Goal: Navigation & Orientation: Find specific page/section

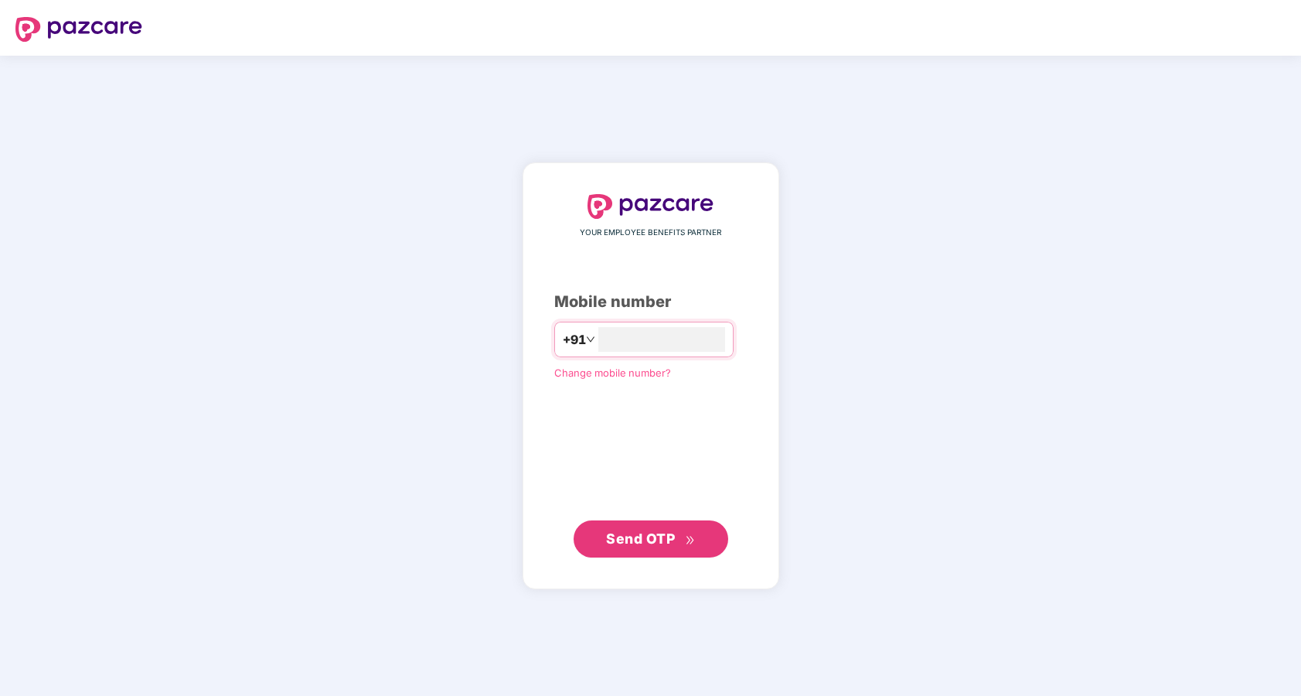
type input "**********"
click at [647, 541] on span "Send OTP" at bounding box center [640, 538] width 69 height 16
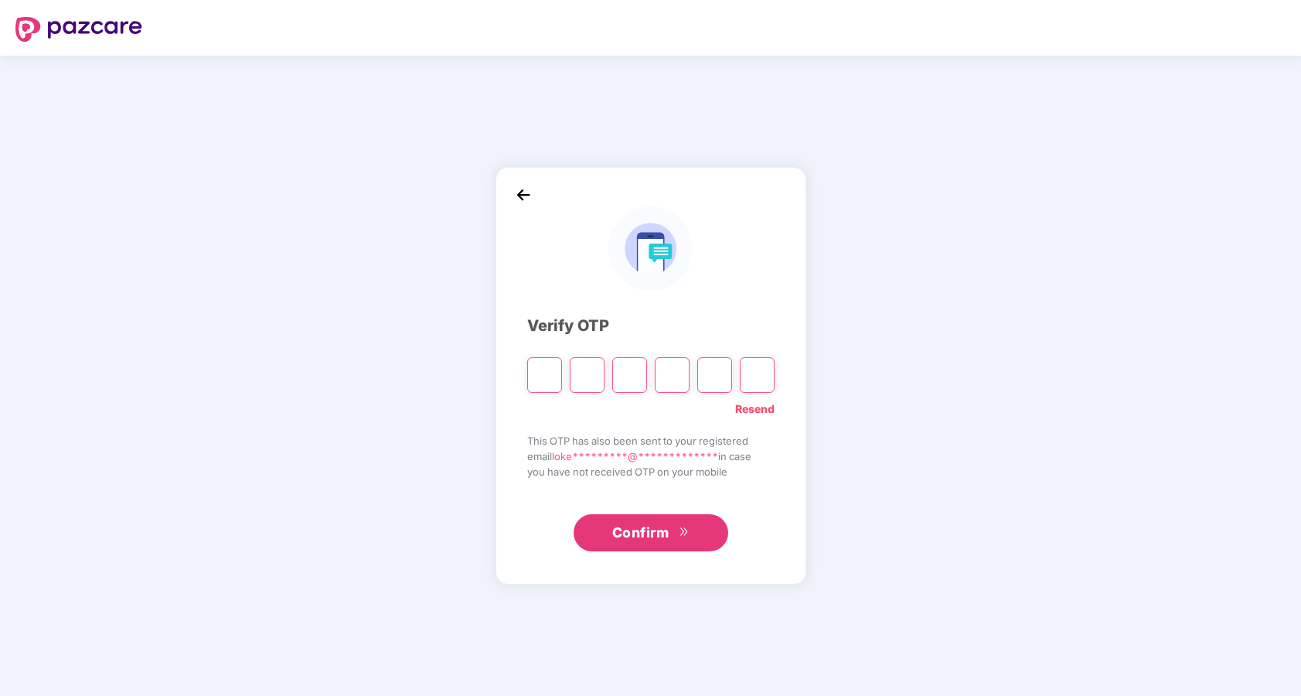
type input "*"
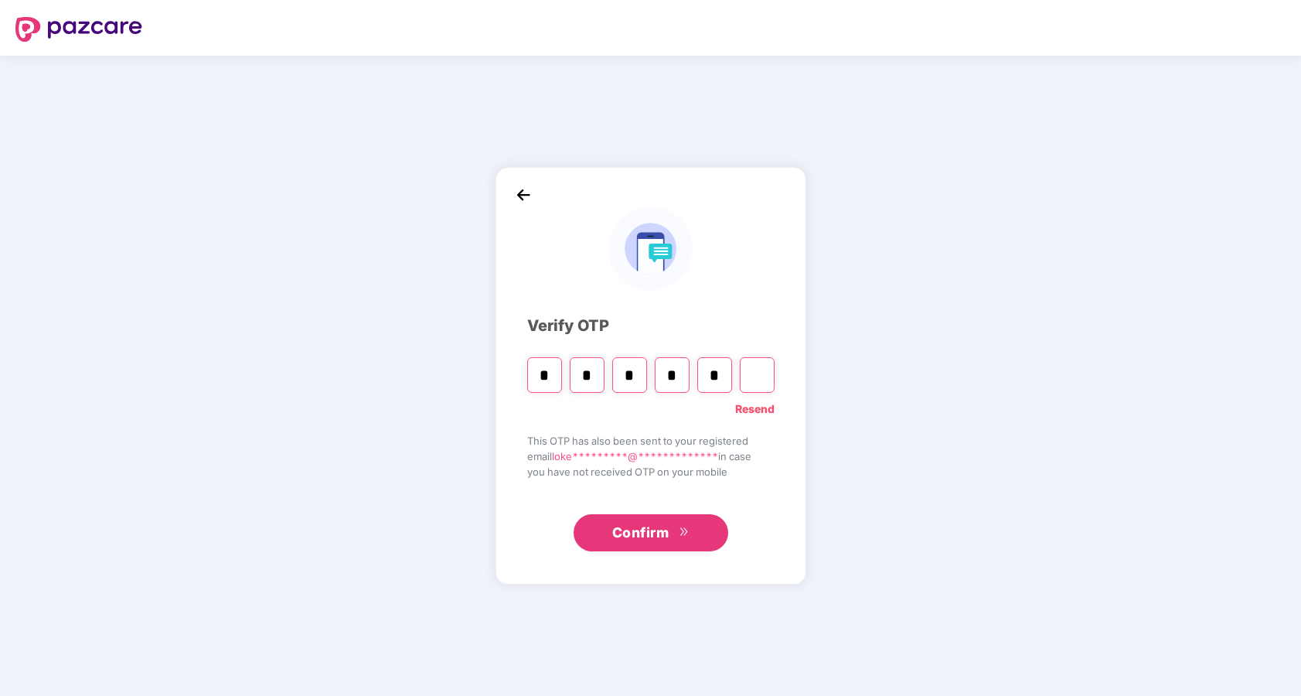
type input "*"
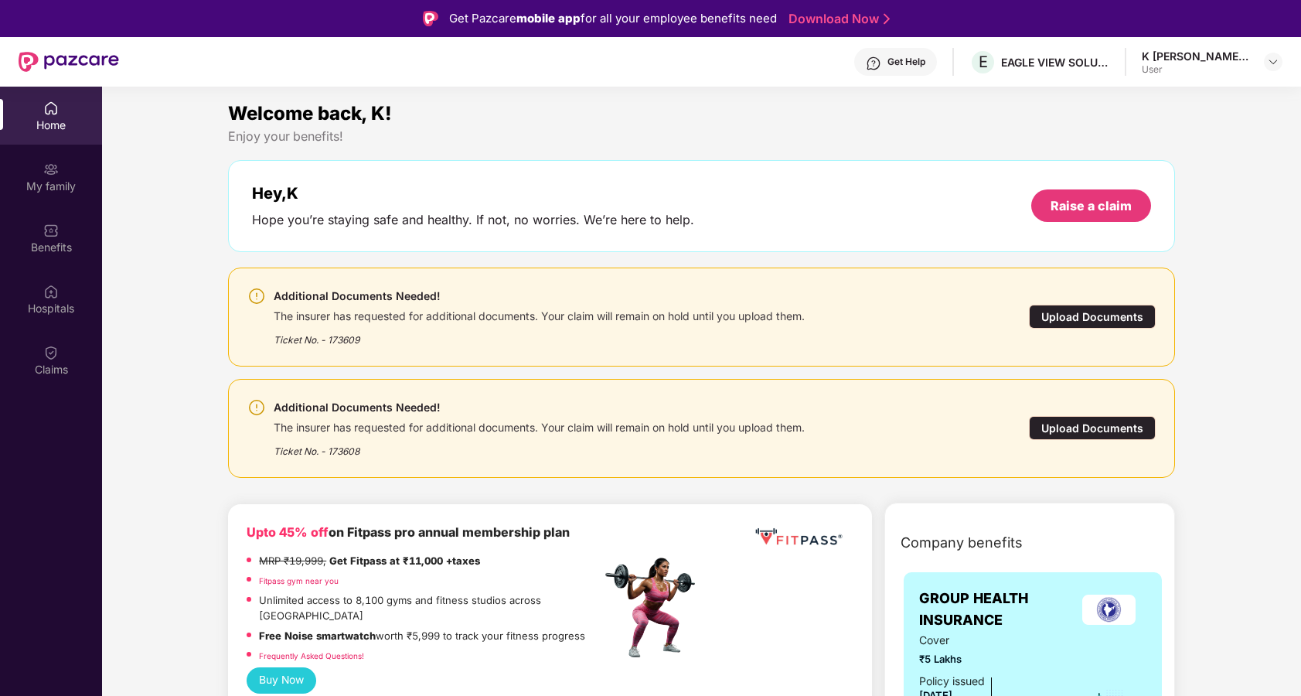
click at [1165, 46] on div "Get Help E EAGLE VIEW SOLUTIONS PRIVATE LIMITED K [PERSON_NAME] [PERSON_NAME] U…" at bounding box center [701, 61] width 1164 height 49
click at [1169, 53] on div "K [PERSON_NAME] [PERSON_NAME]" at bounding box center [1196, 56] width 108 height 15
click at [1272, 65] on img at bounding box center [1273, 62] width 12 height 12
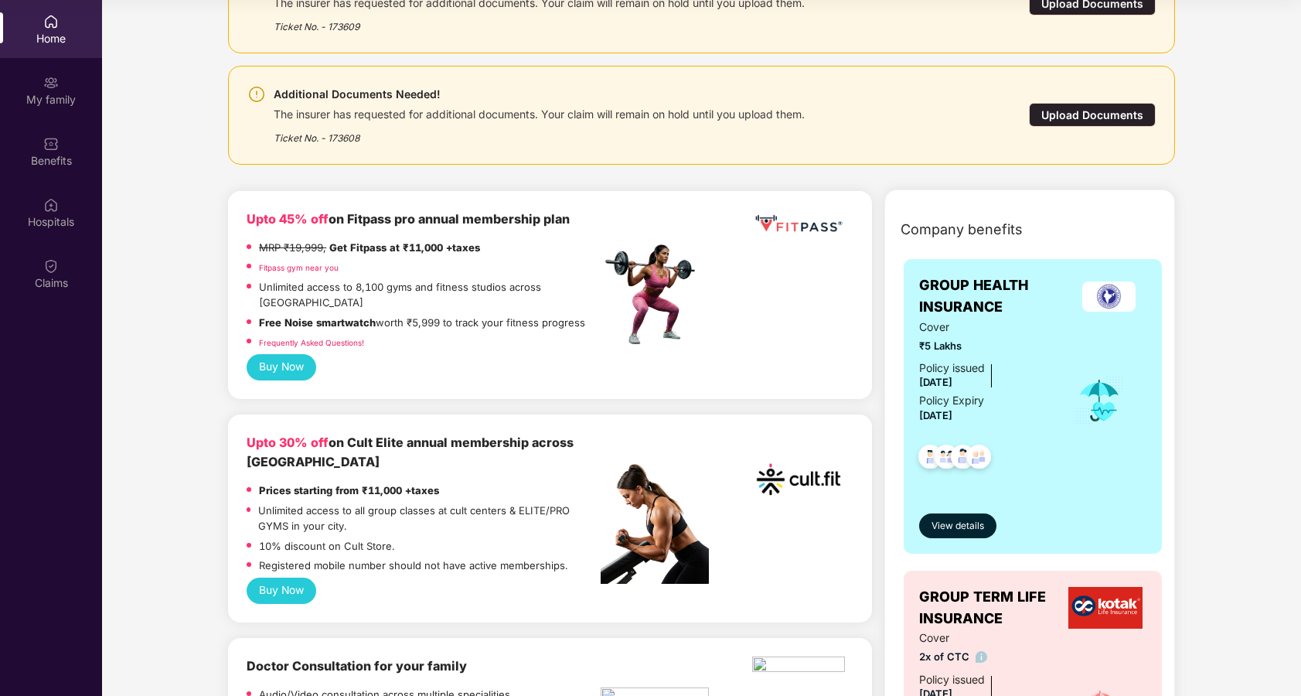
scroll to position [234, 0]
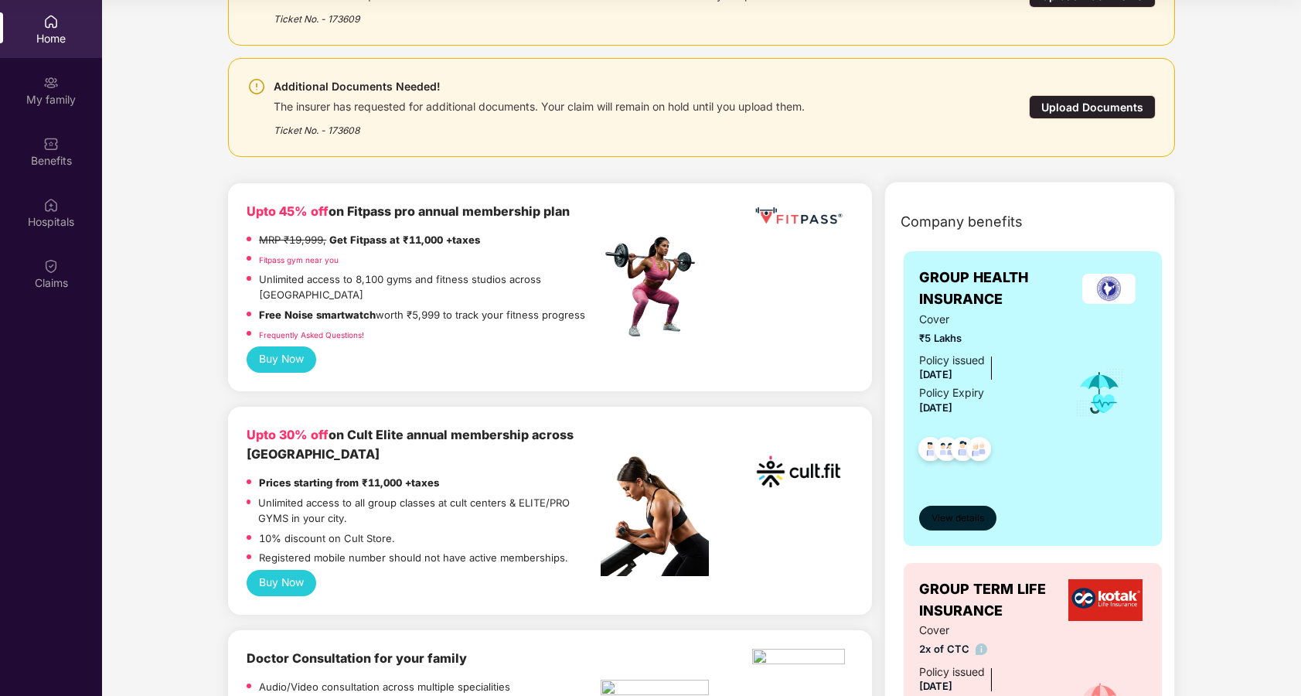
click at [957, 520] on span "View details" at bounding box center [958, 518] width 53 height 15
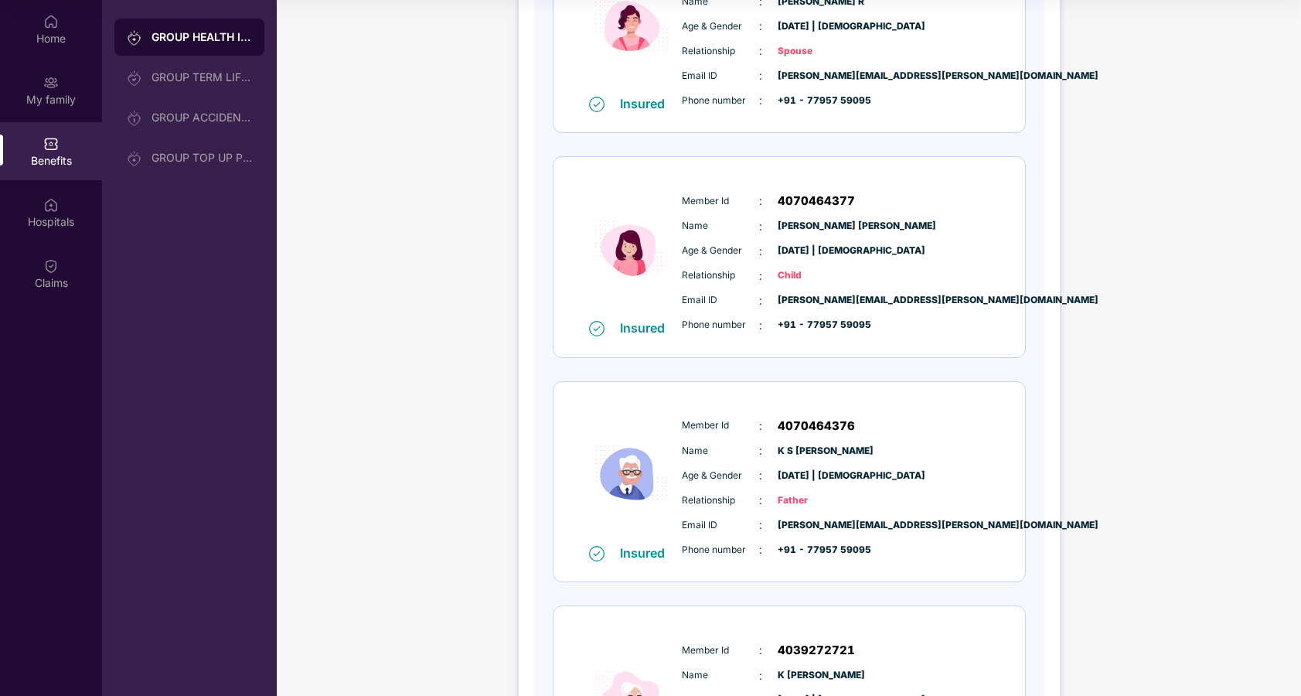
scroll to position [729, 0]
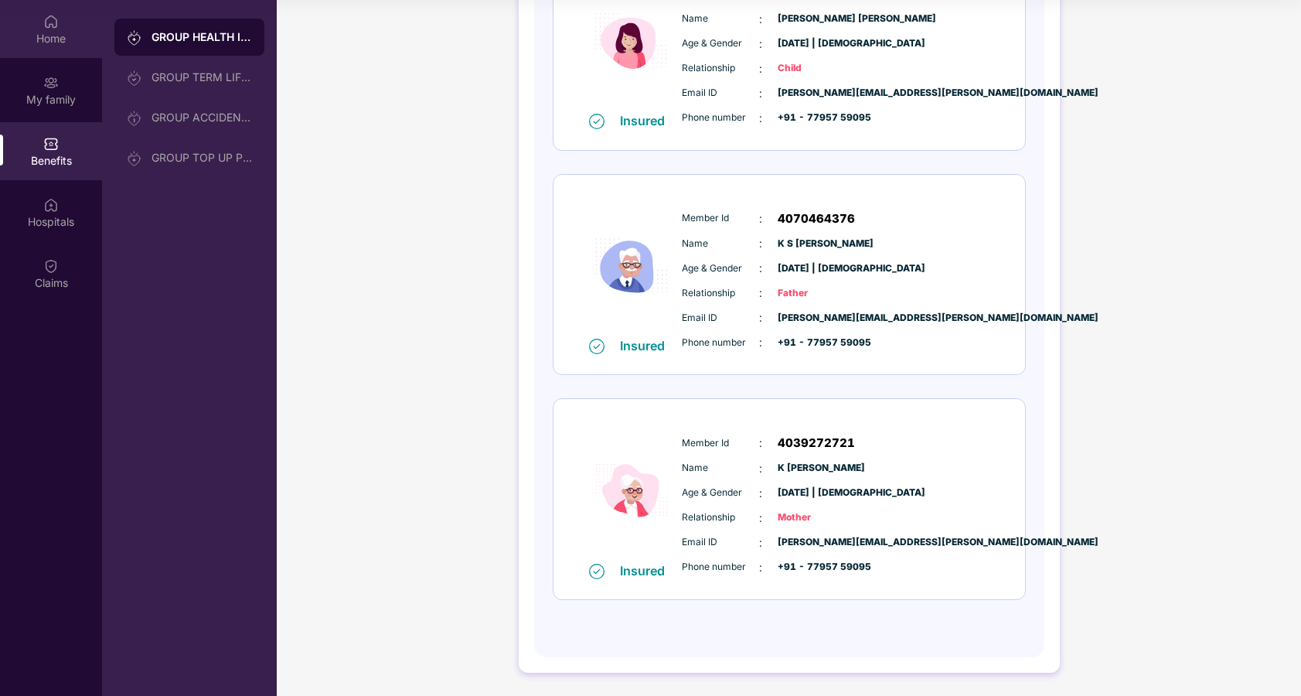
click at [57, 37] on div "Home" at bounding box center [51, 37] width 102 height 15
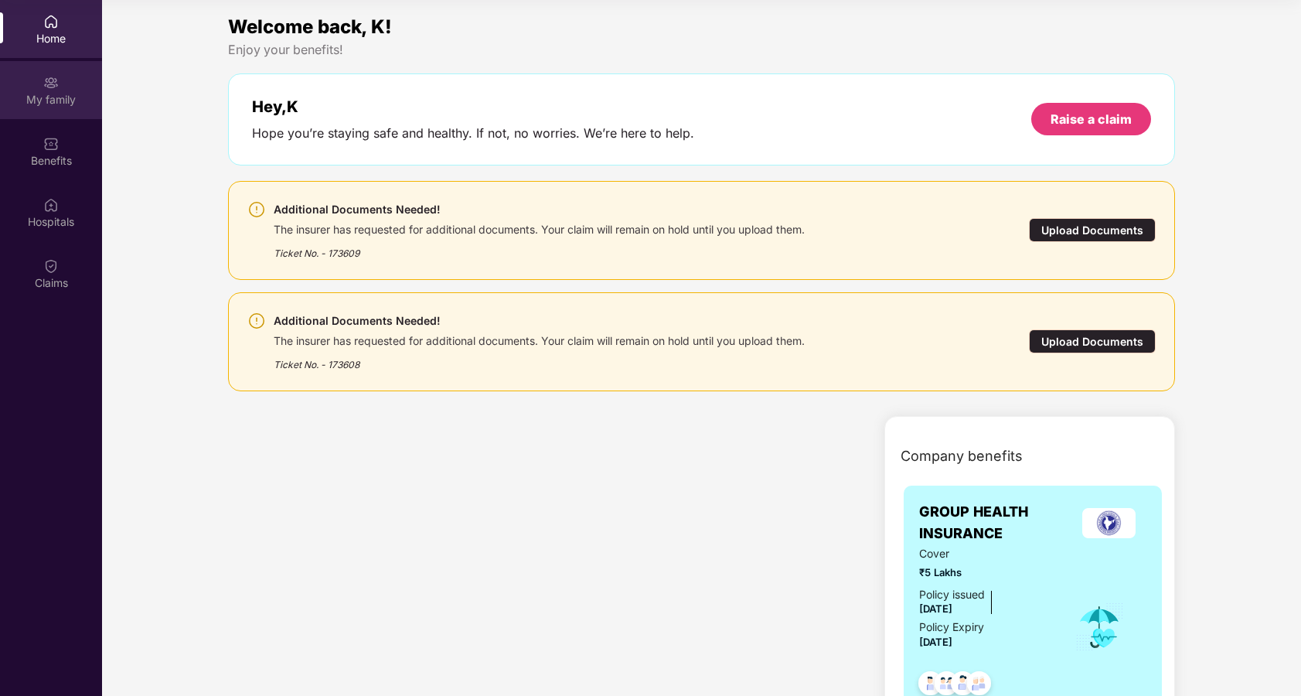
click at [52, 100] on div "My family" at bounding box center [51, 99] width 102 height 15
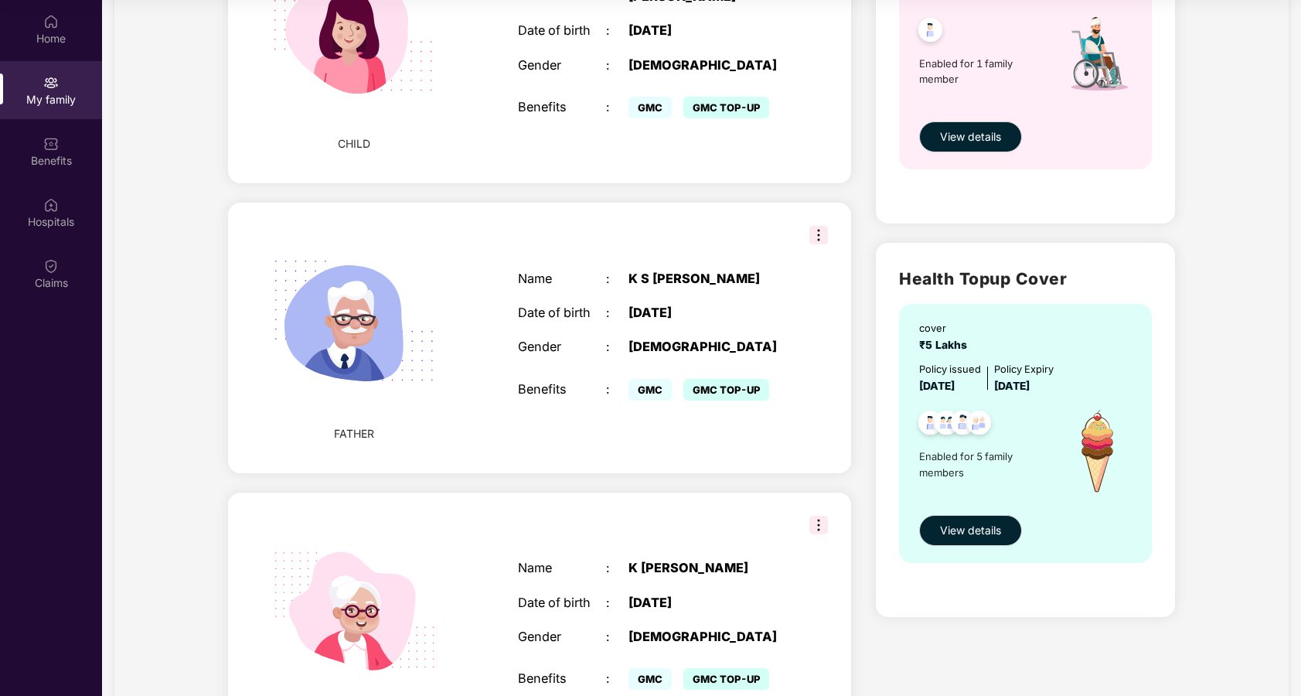
scroll to position [1048, 0]
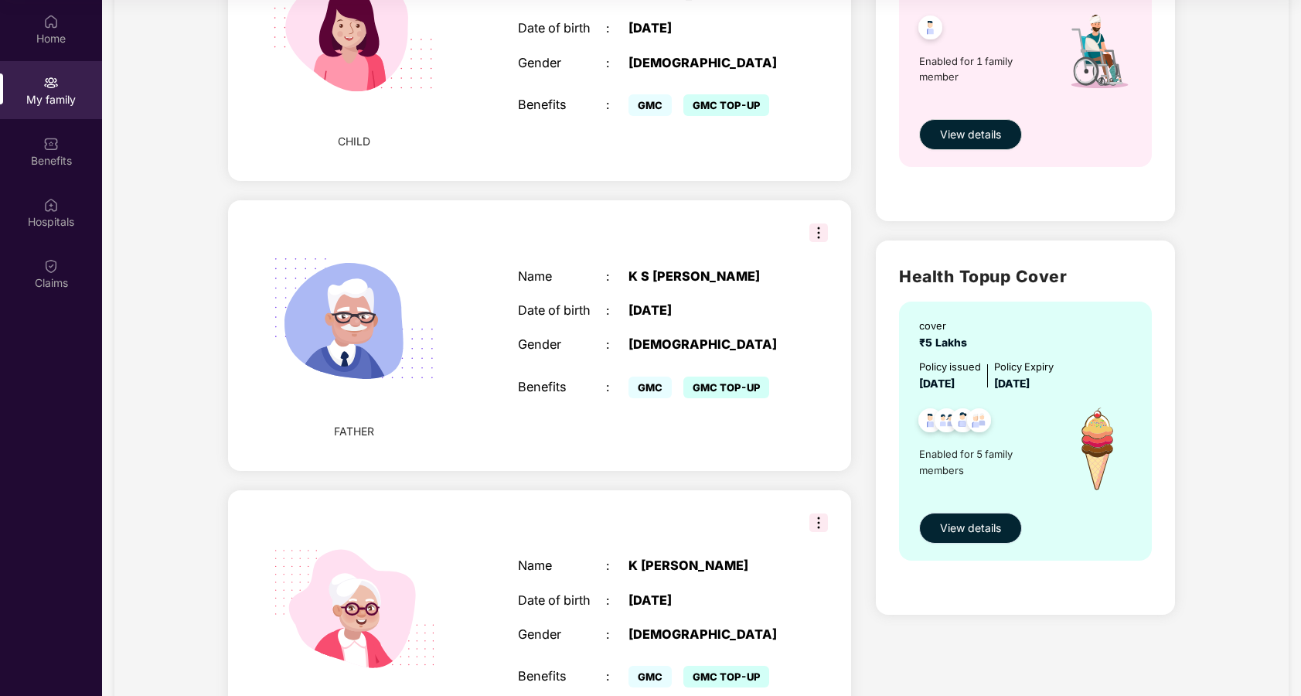
click at [960, 536] on button "View details" at bounding box center [970, 528] width 103 height 31
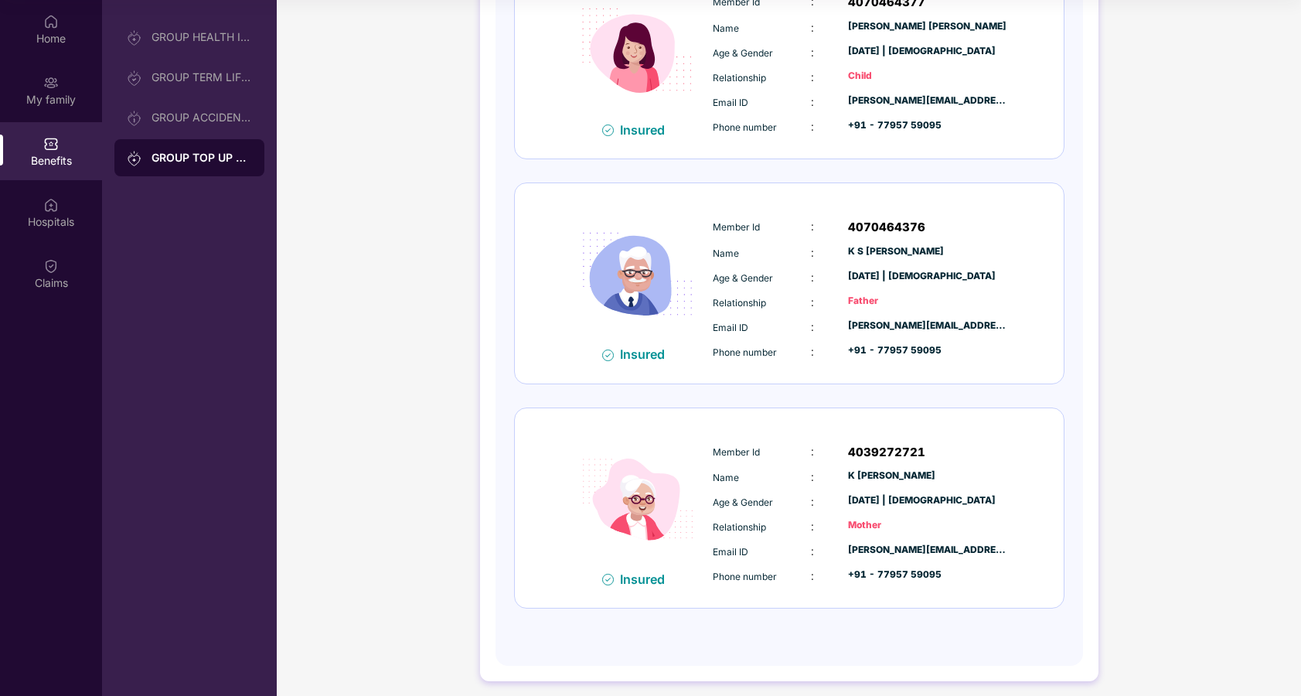
scroll to position [732, 0]
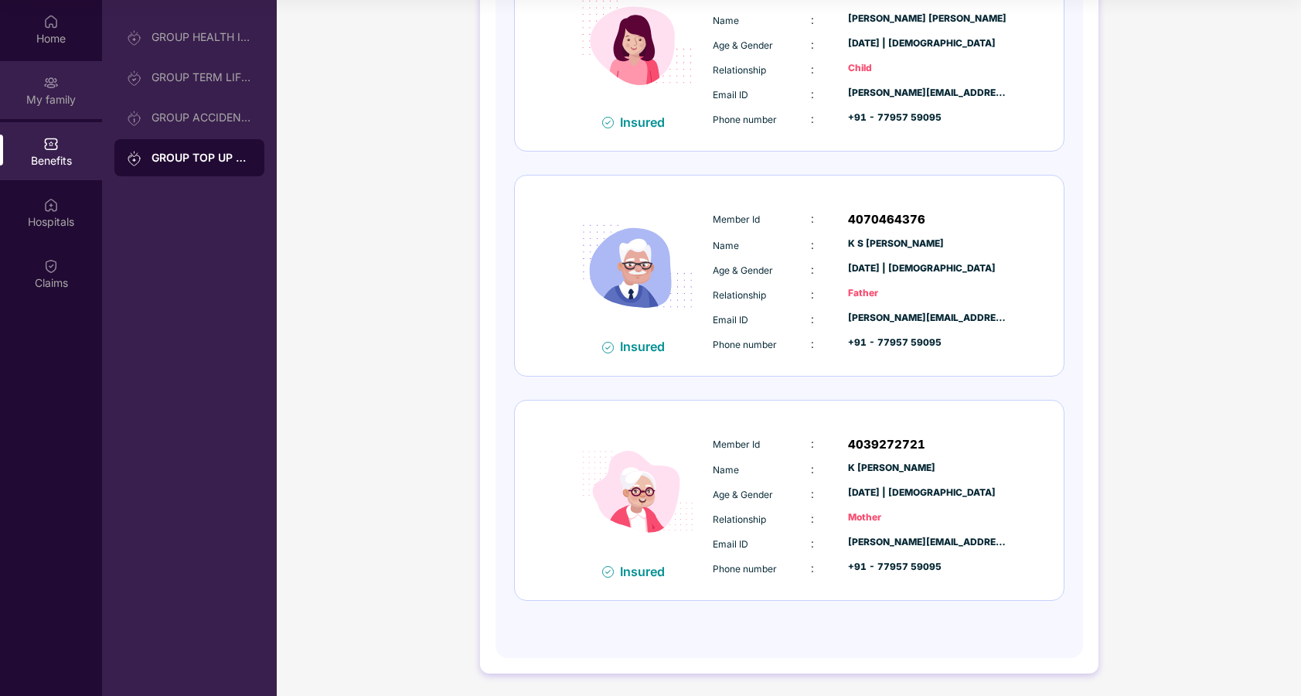
click at [56, 90] on div "My family" at bounding box center [51, 90] width 102 height 58
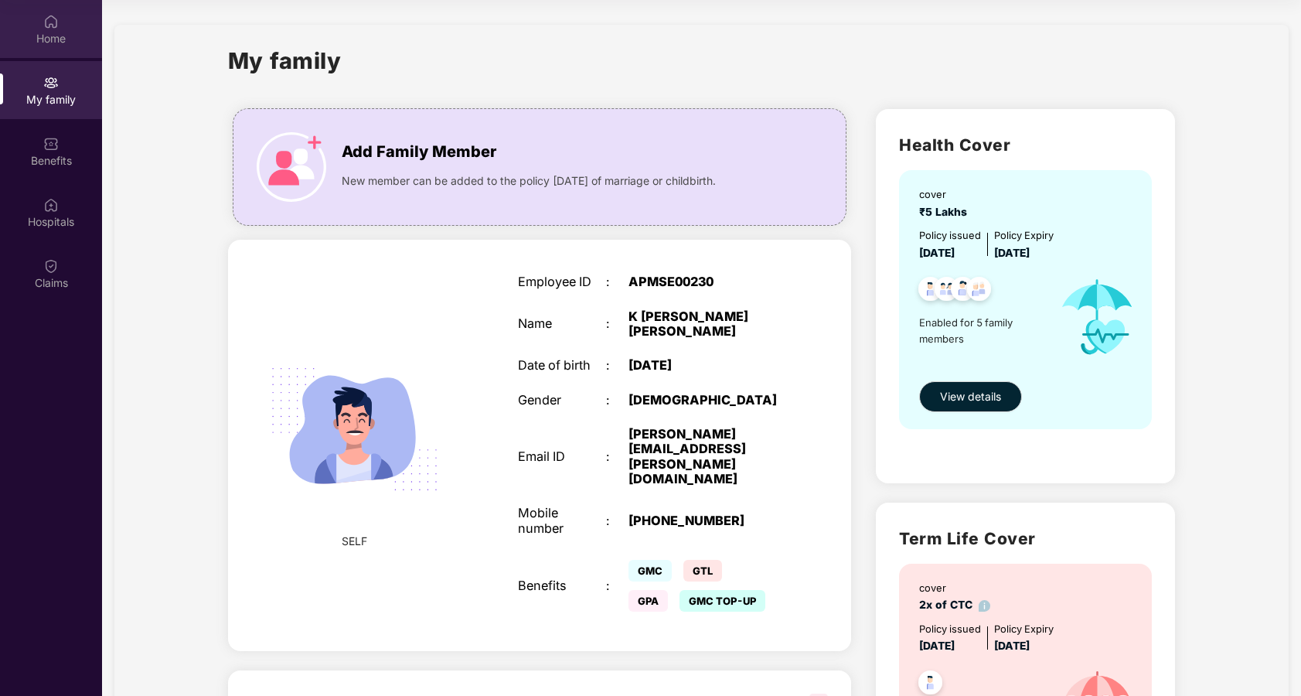
click at [54, 28] on img at bounding box center [50, 21] width 15 height 15
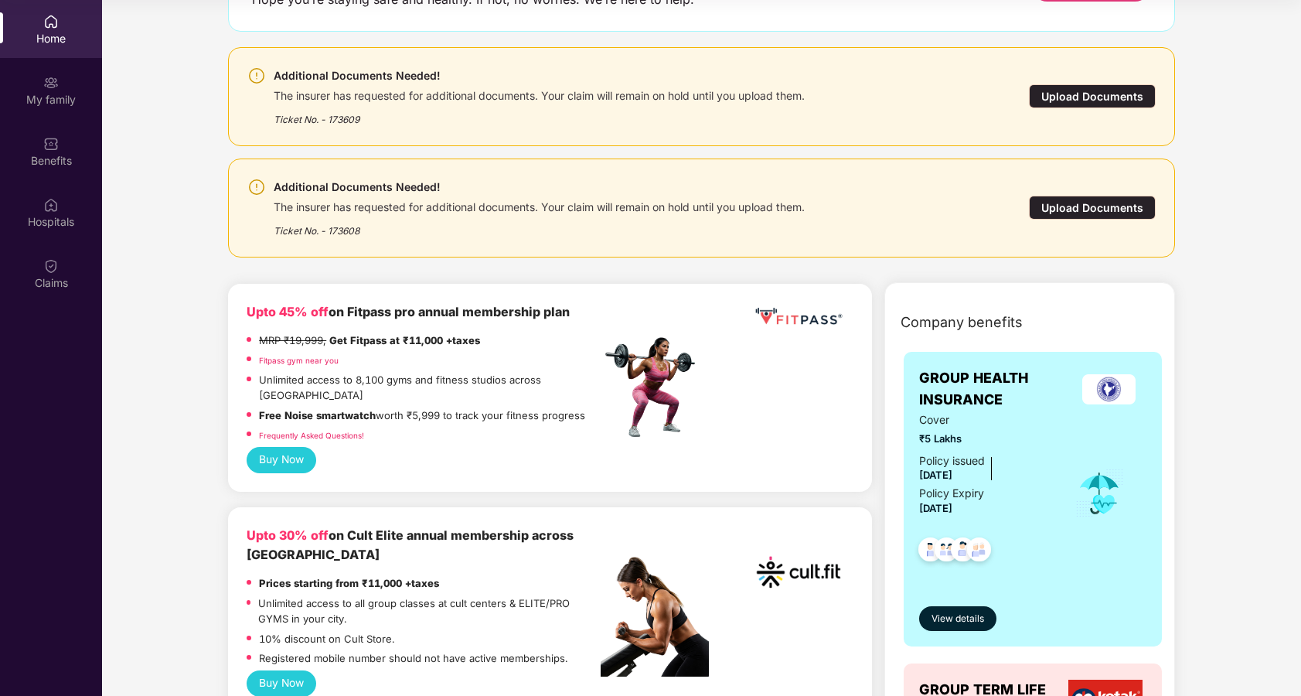
scroll to position [136, 0]
